Goal: Book appointment/travel/reservation

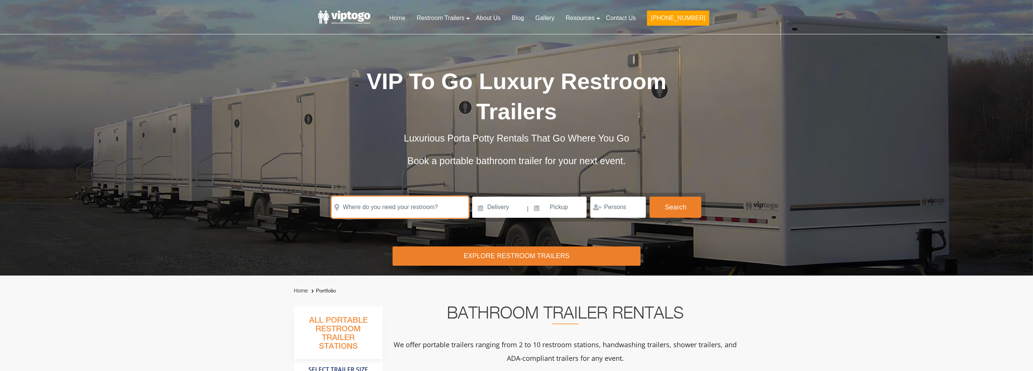
click at [394, 203] on input "text" at bounding box center [400, 207] width 137 height 21
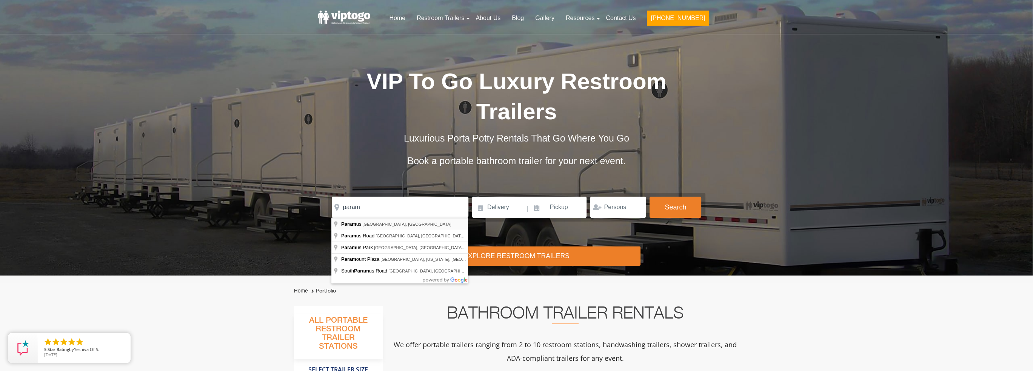
type input "[GEOGRAPHIC_DATA], [GEOGRAPHIC_DATA], [GEOGRAPHIC_DATA]"
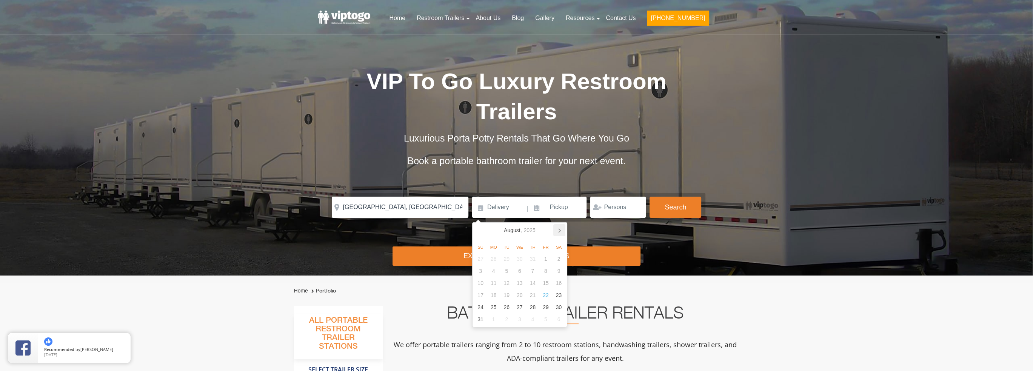
click at [560, 227] on icon at bounding box center [559, 230] width 12 height 12
click at [487, 293] on div "22" at bounding box center [493, 295] width 13 height 12
type input "[DATE]"
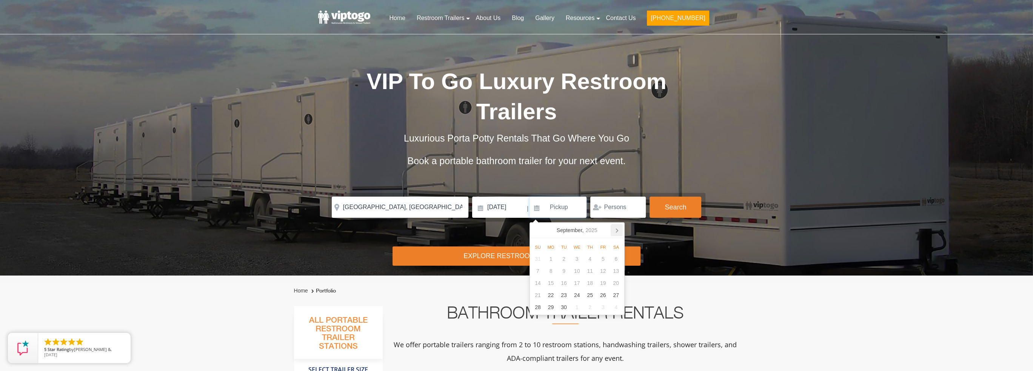
click at [616, 229] on icon at bounding box center [617, 231] width 2 height 4
click at [551, 294] on div "20" at bounding box center [550, 295] width 13 height 12
type input "[DATE]"
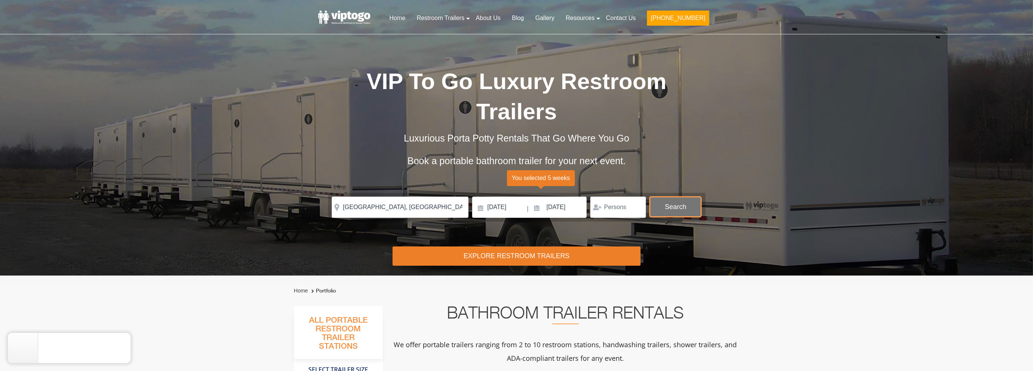
click at [672, 207] on button "Search" at bounding box center [676, 207] width 52 height 20
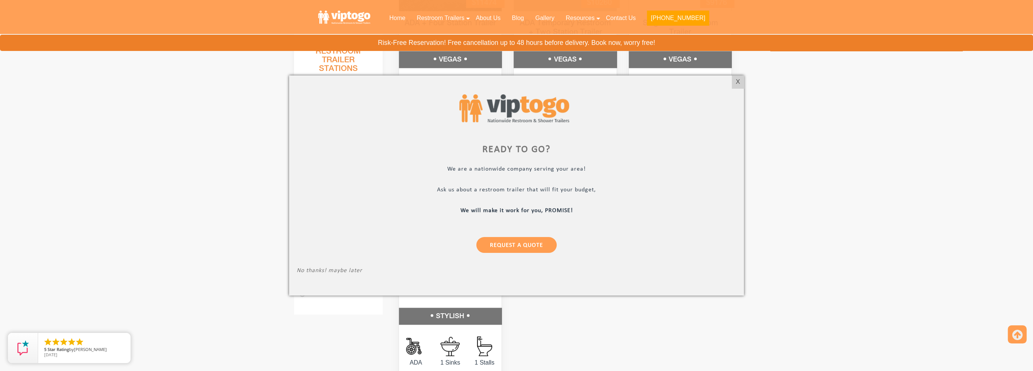
scroll to position [2772, 0]
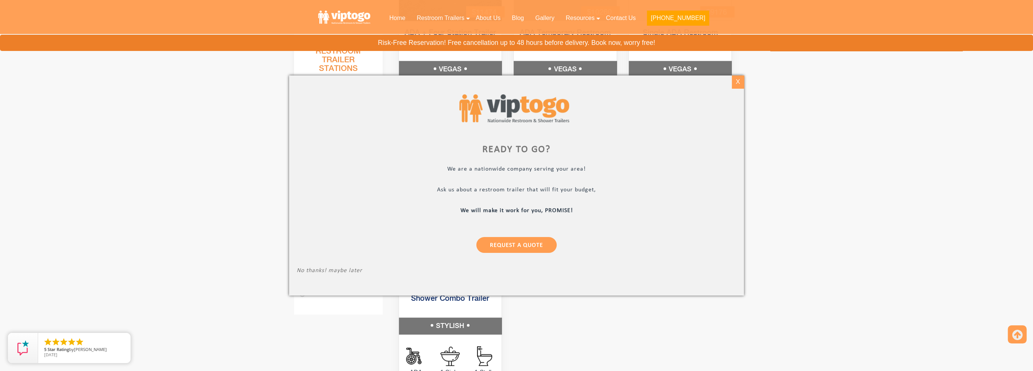
click at [741, 78] on div "X" at bounding box center [738, 81] width 12 height 13
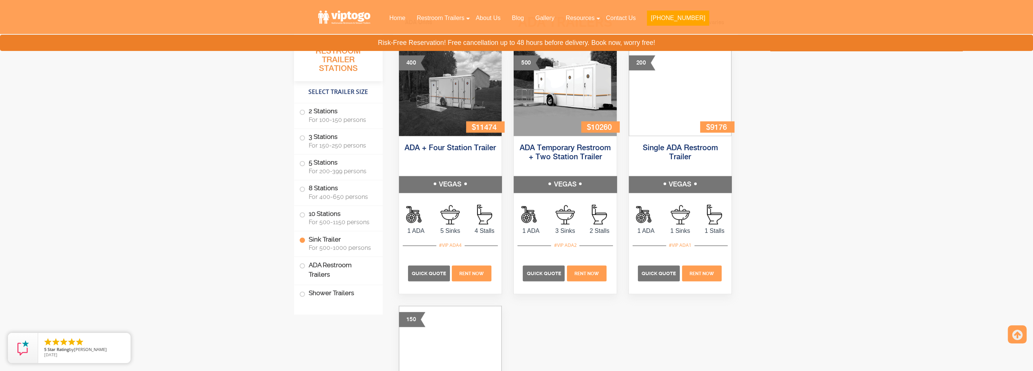
scroll to position [2595, 0]
